Goal: Navigation & Orientation: Find specific page/section

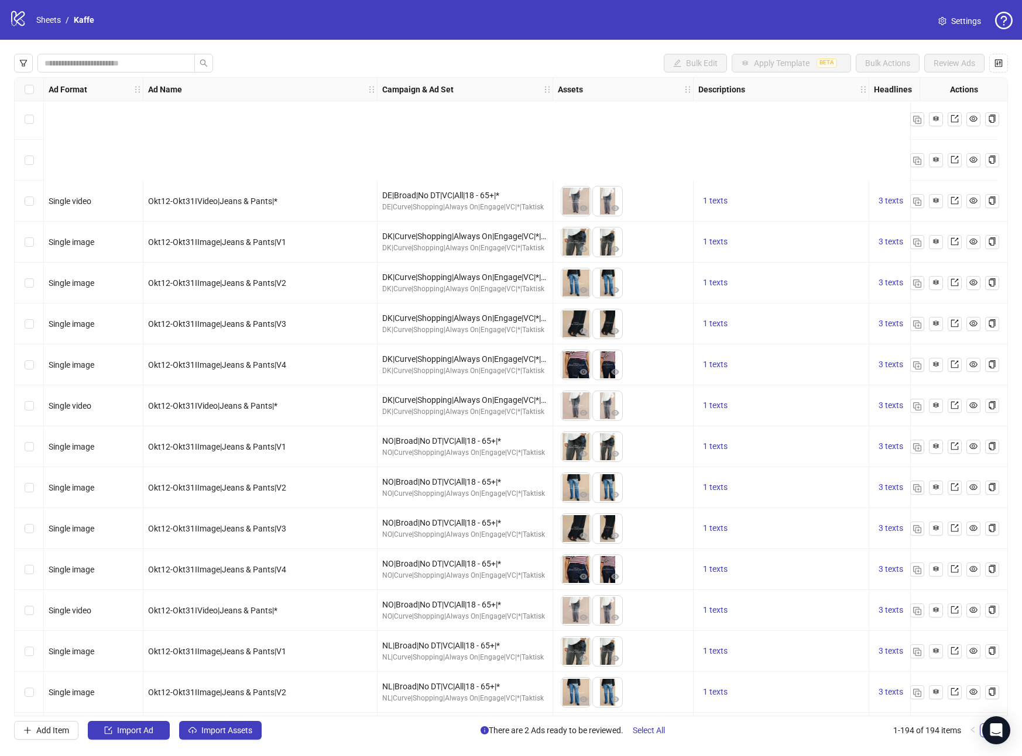
scroll to position [7335, 0]
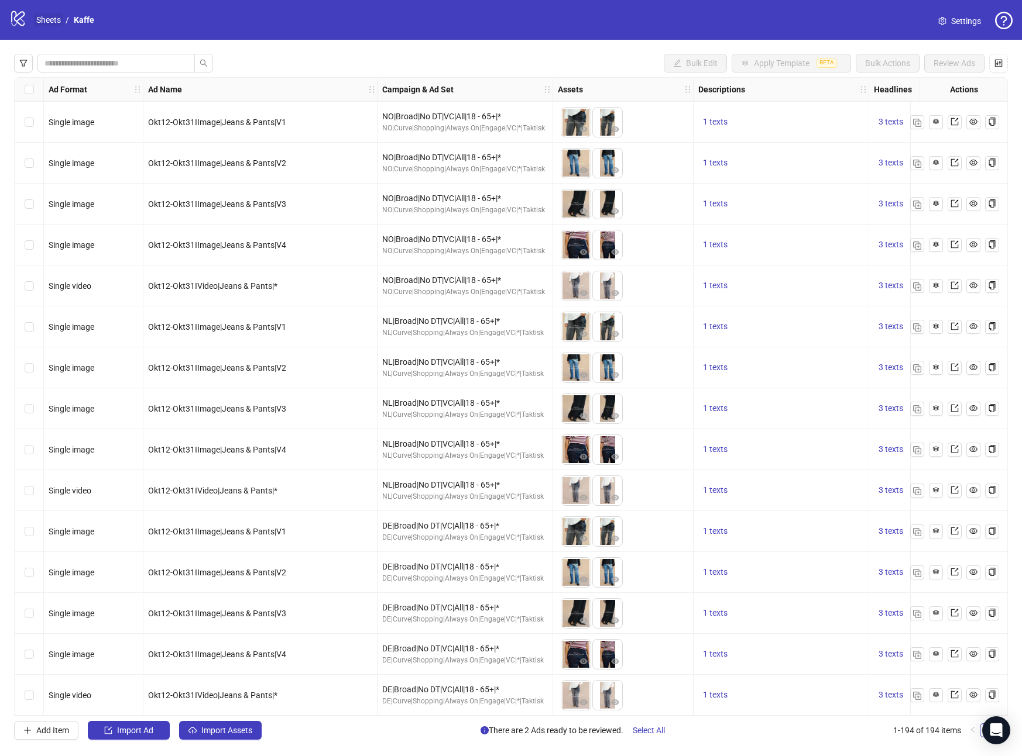
click at [46, 25] on link "Sheets" at bounding box center [48, 19] width 29 height 13
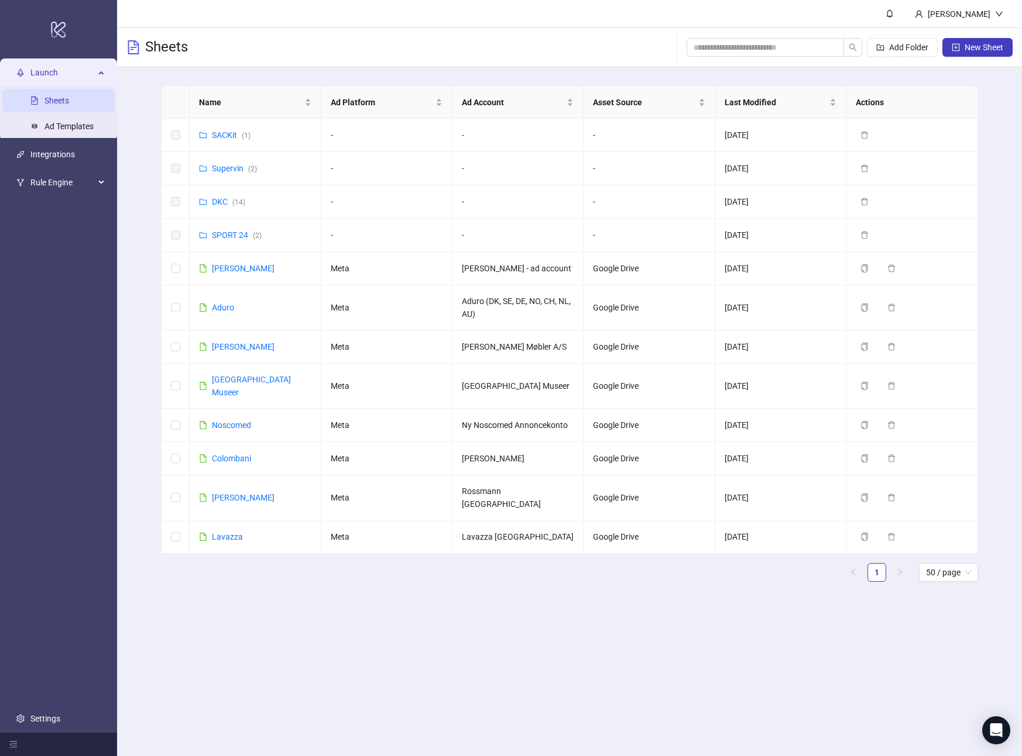
click at [47, 23] on div "logo/logo-mobile" at bounding box center [58, 29] width 112 height 54
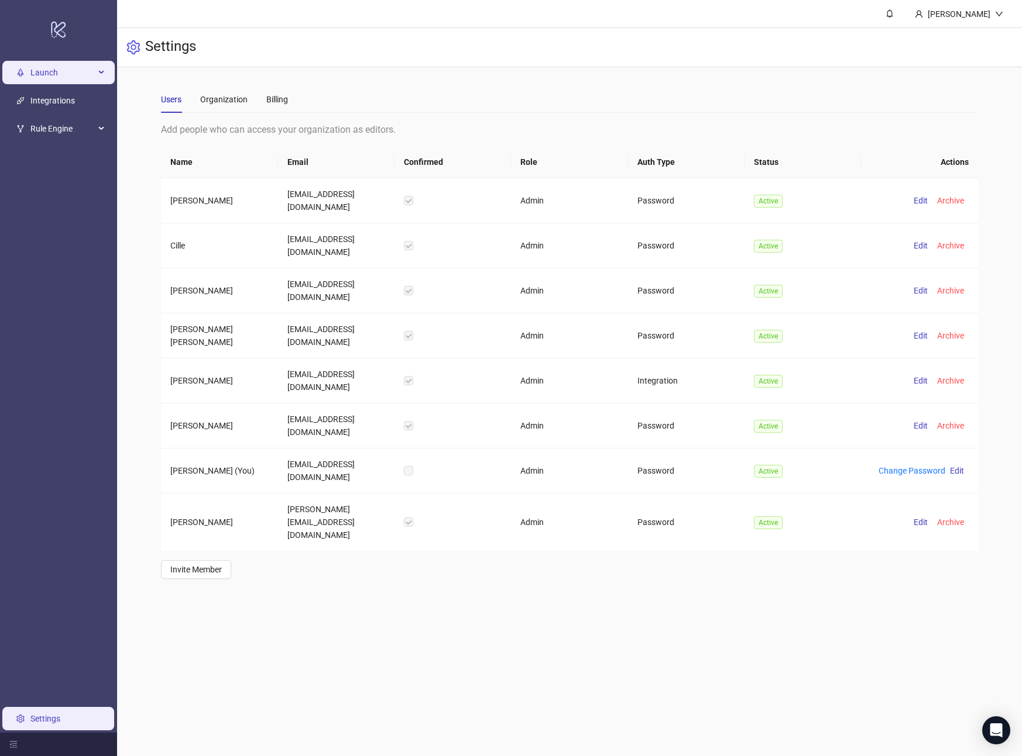
click at [67, 74] on span "Launch" at bounding box center [62, 72] width 64 height 23
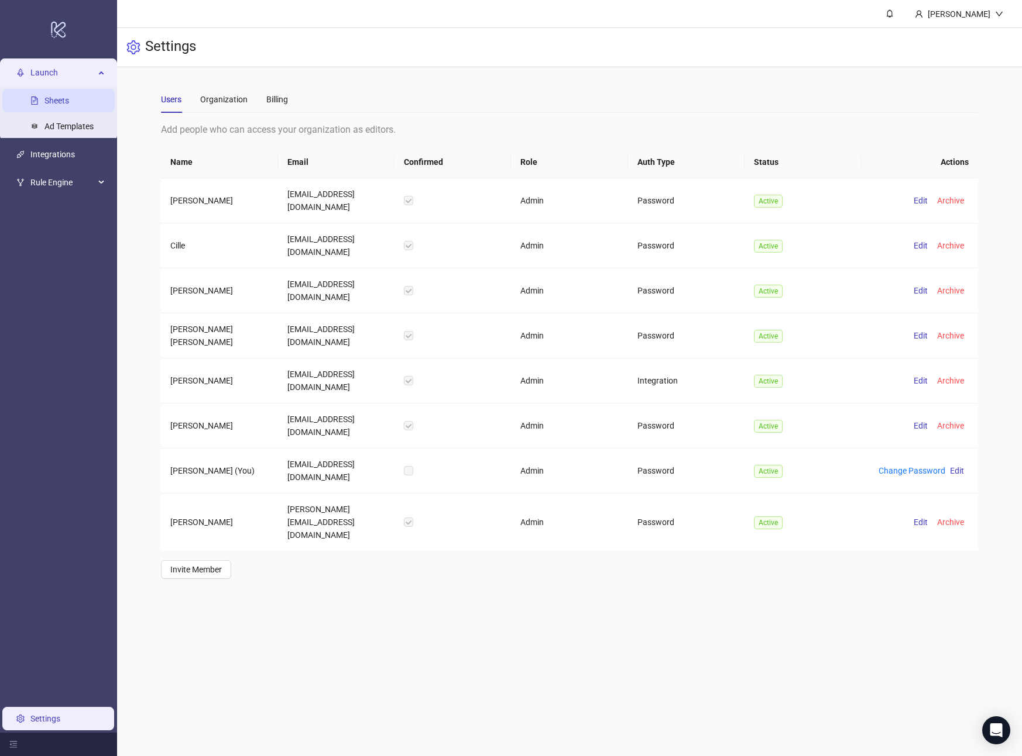
click at [67, 99] on link "Sheets" at bounding box center [56, 100] width 25 height 9
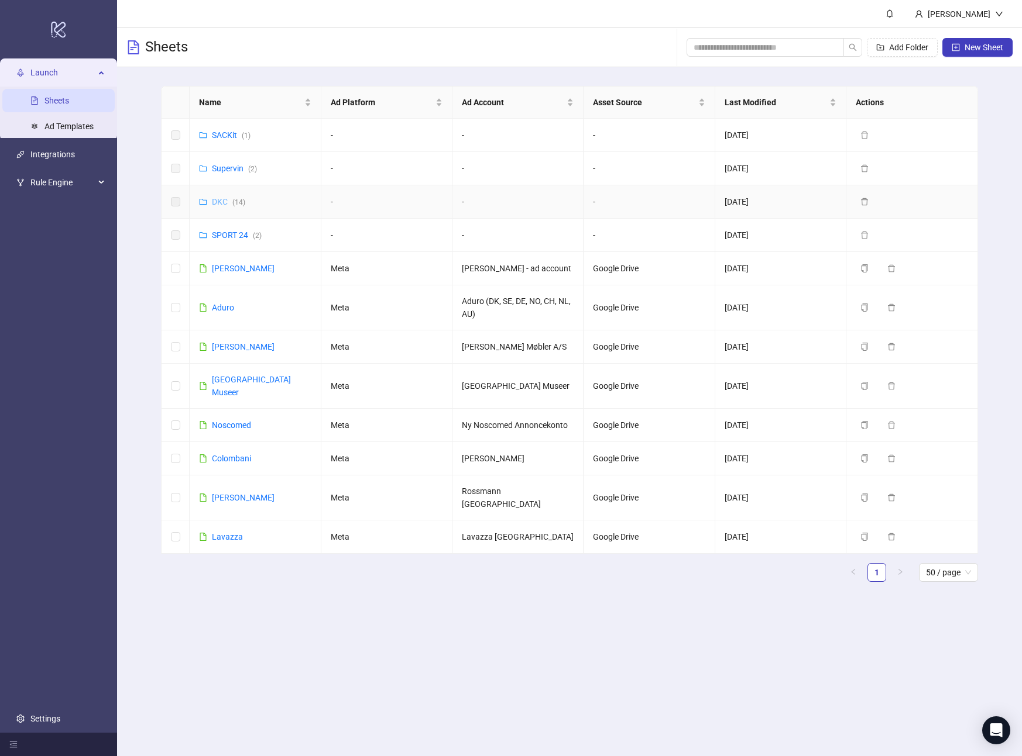
click at [225, 201] on link "DKC ( 14 )" at bounding box center [228, 201] width 33 height 9
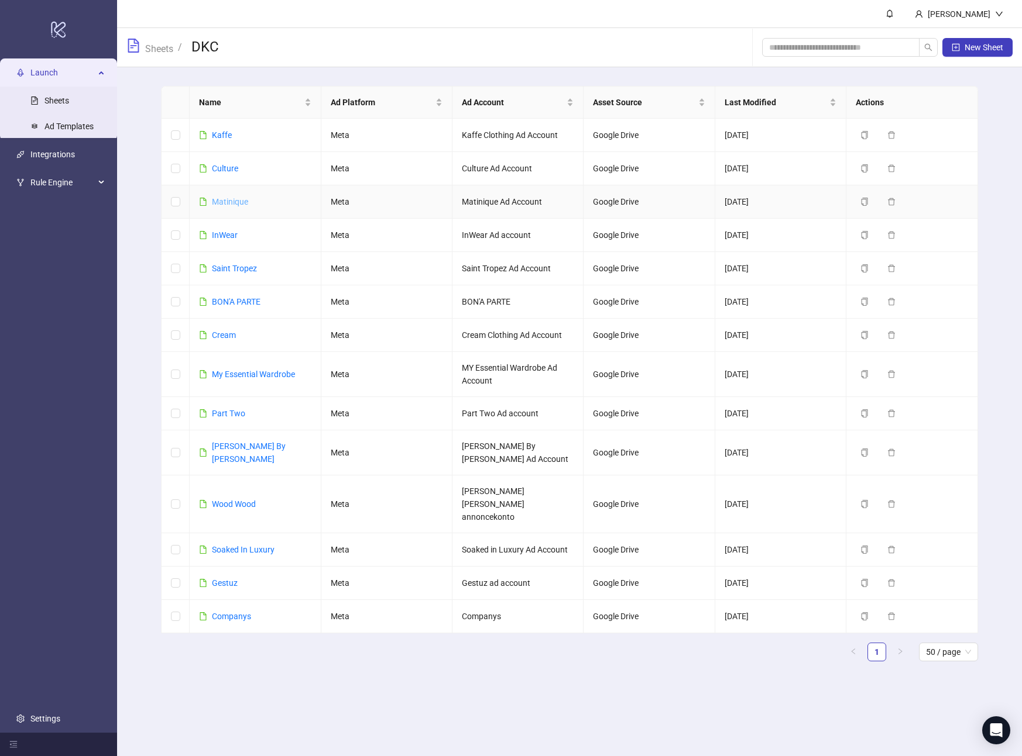
click at [232, 200] on link "Matinique" at bounding box center [230, 201] width 36 height 9
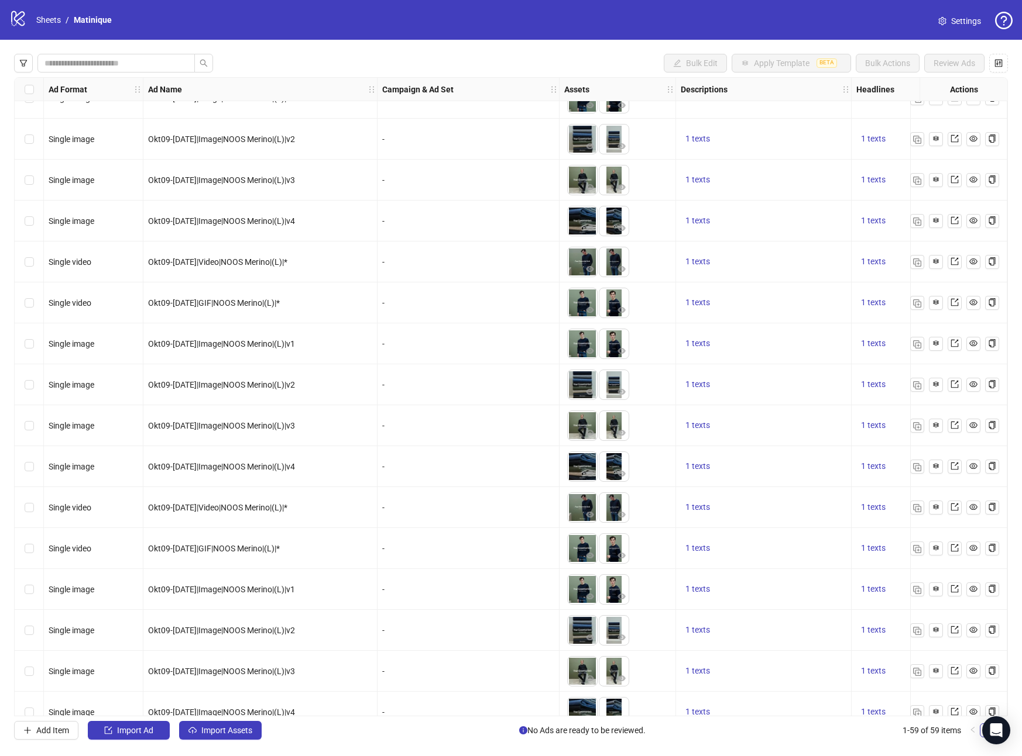
scroll to position [1806, 0]
